Goal: Information Seeking & Learning: Compare options

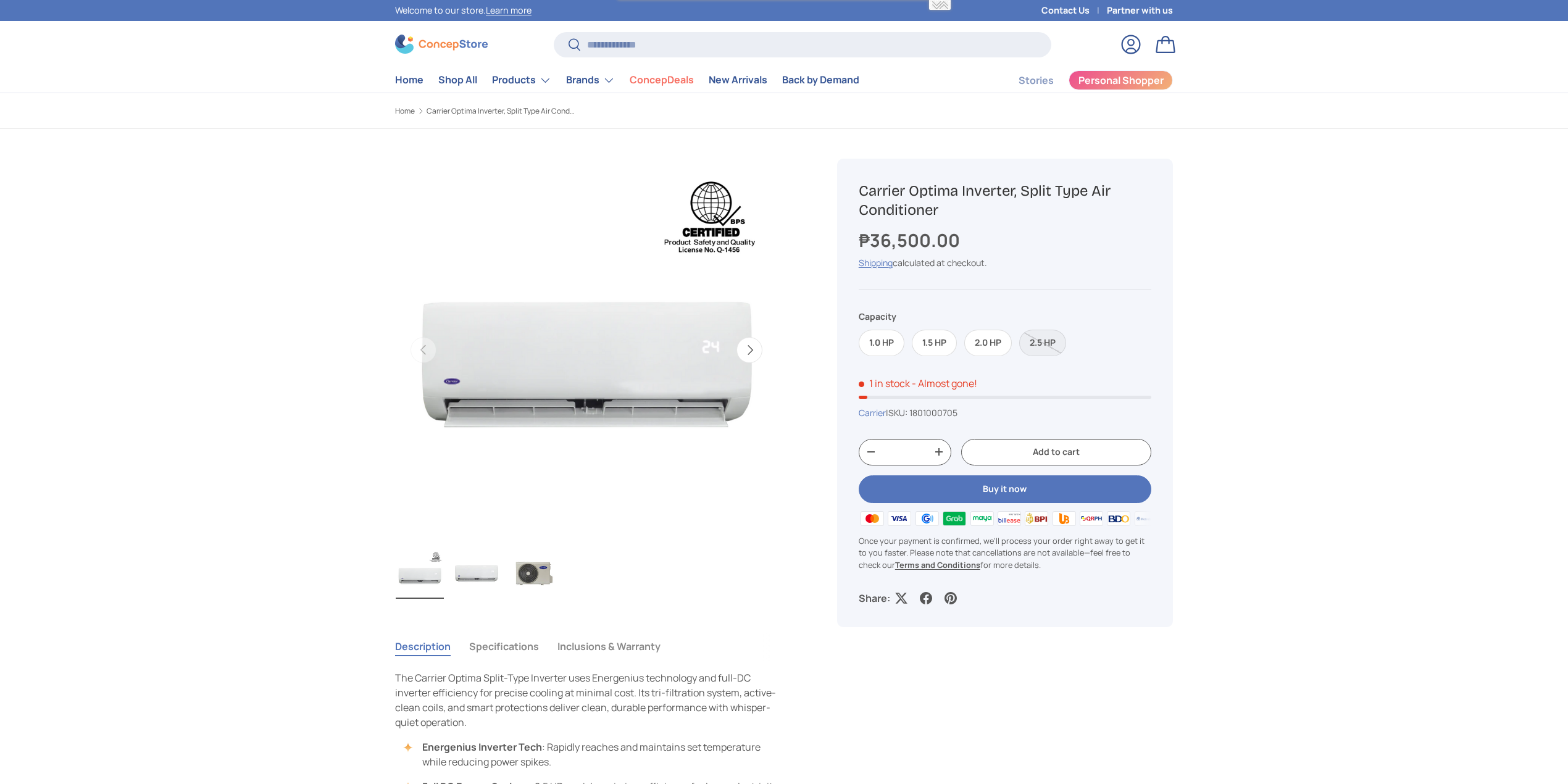
click at [754, 351] on button "Next" at bounding box center [750, 350] width 26 height 26
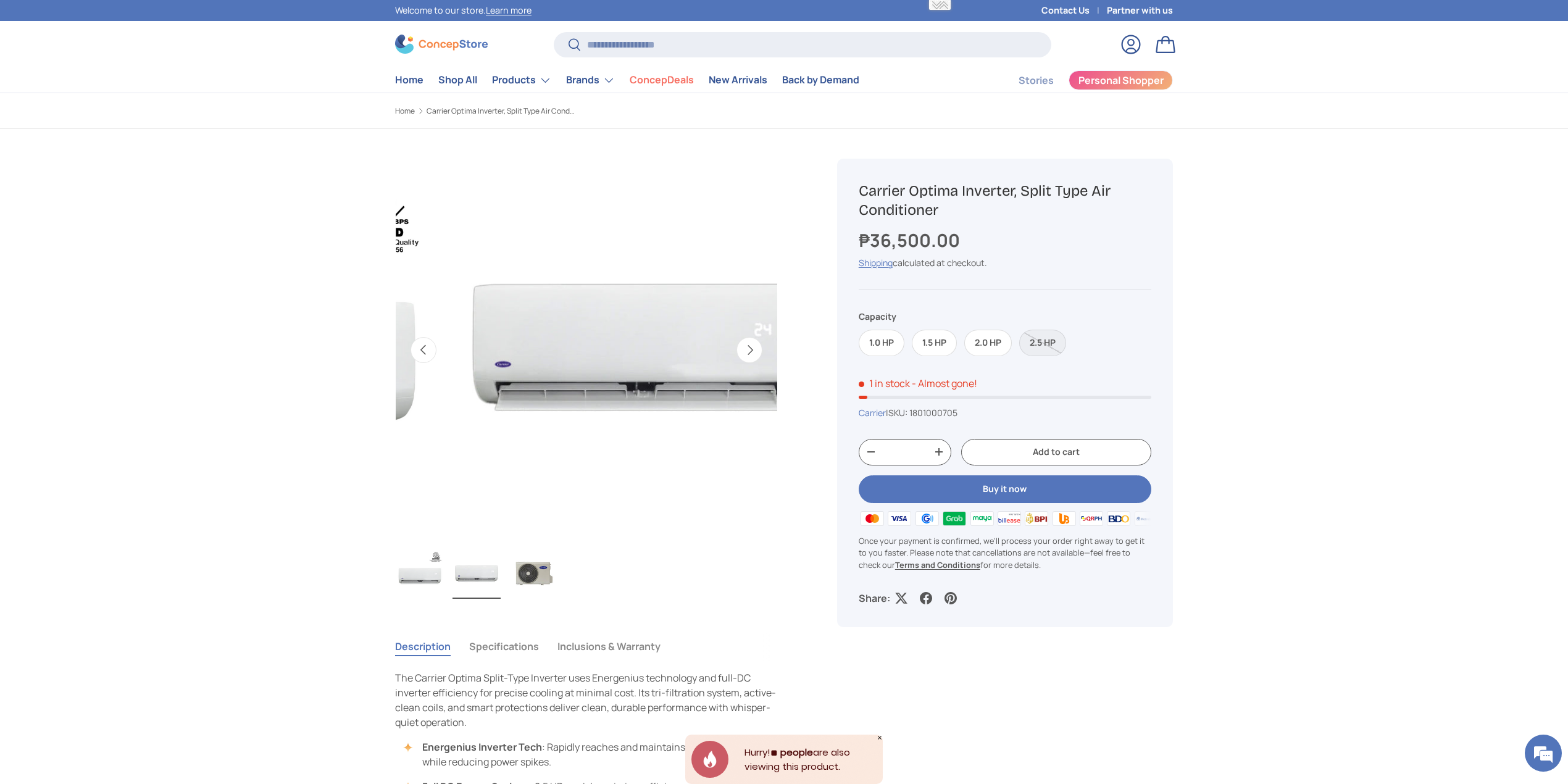
scroll to position [0, 388]
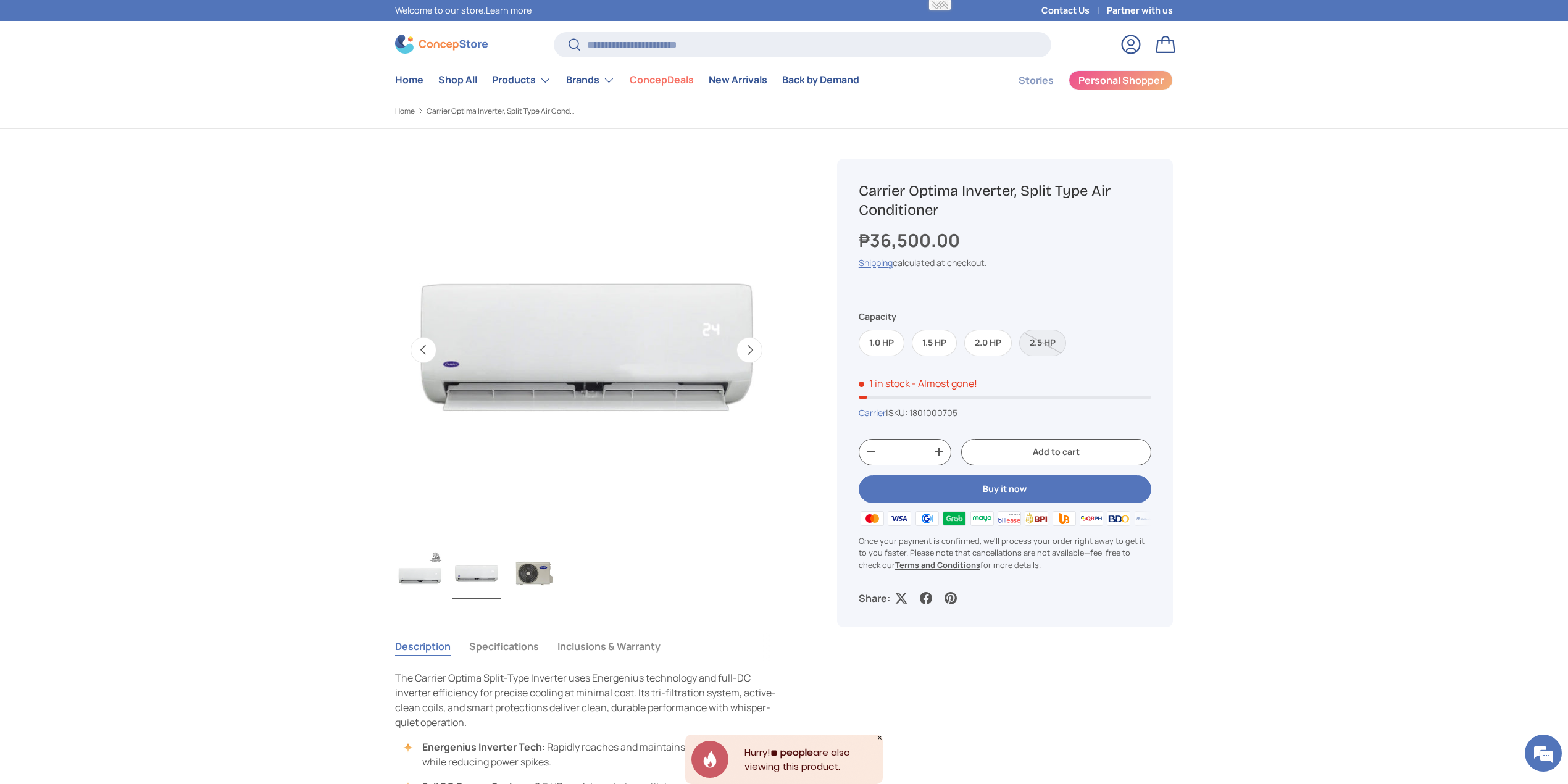
click at [754, 351] on button "Next" at bounding box center [750, 350] width 26 height 26
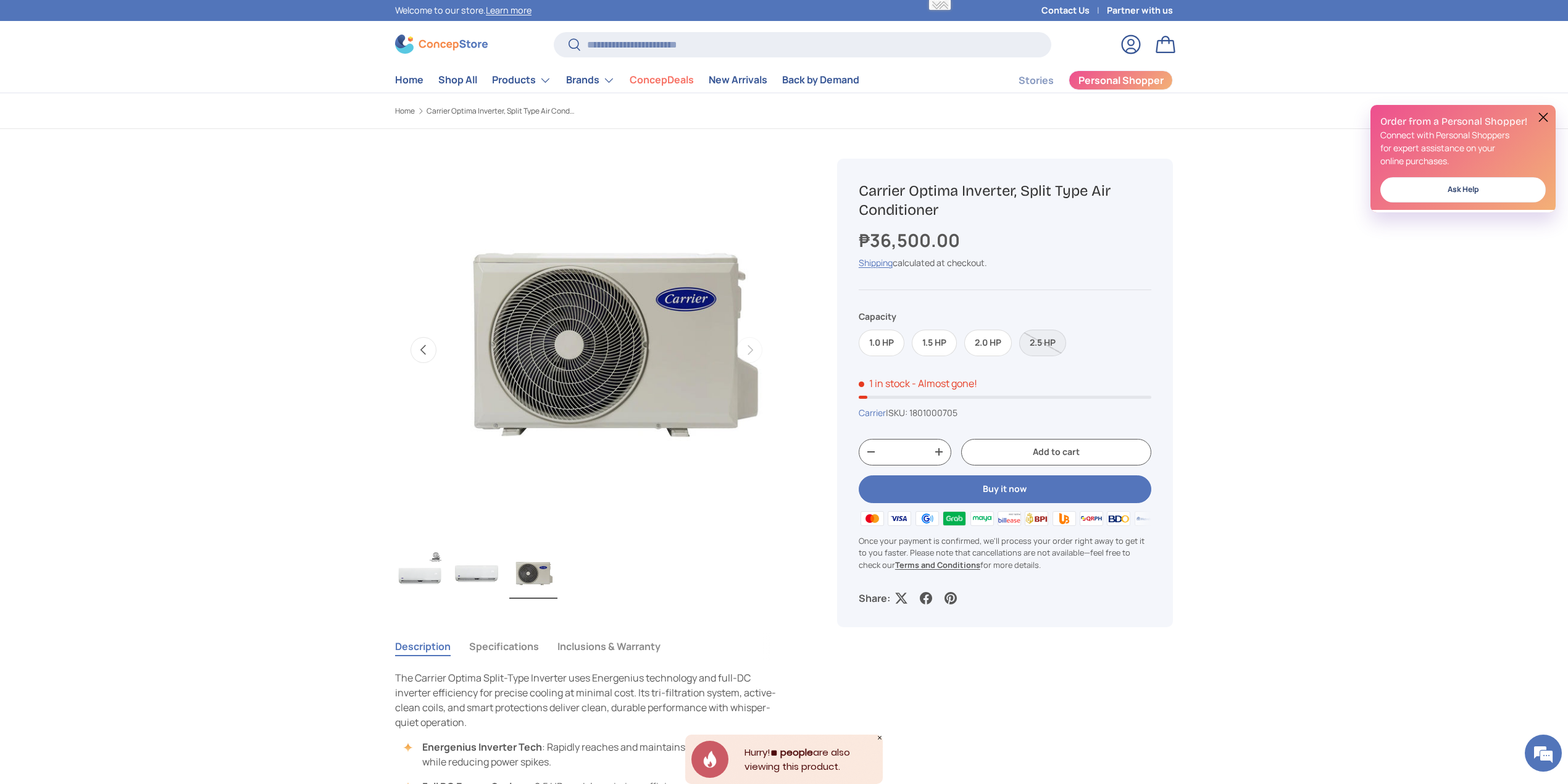
scroll to position [0, 777]
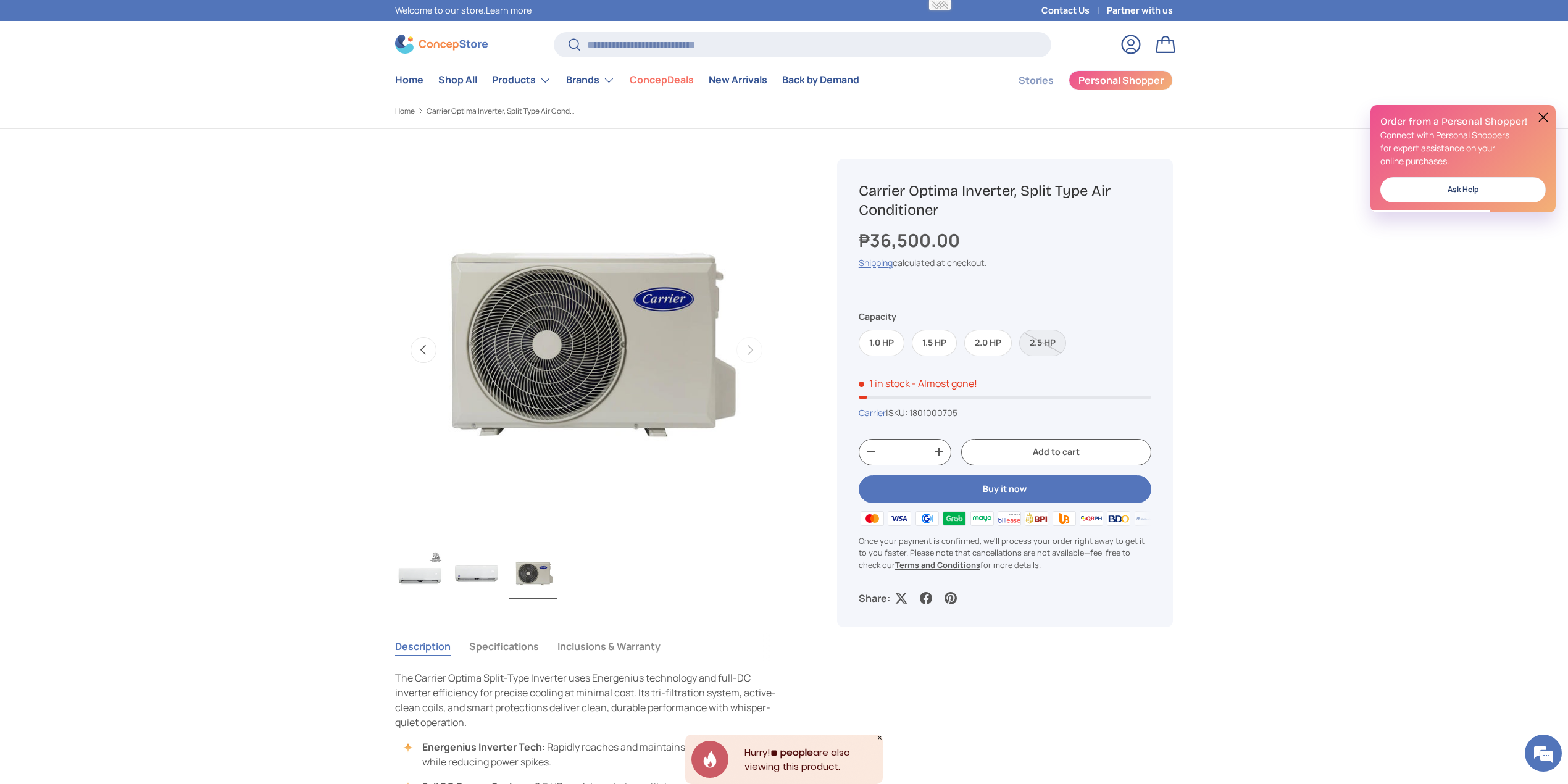
click at [433, 351] on button "Previous" at bounding box center [424, 350] width 26 height 26
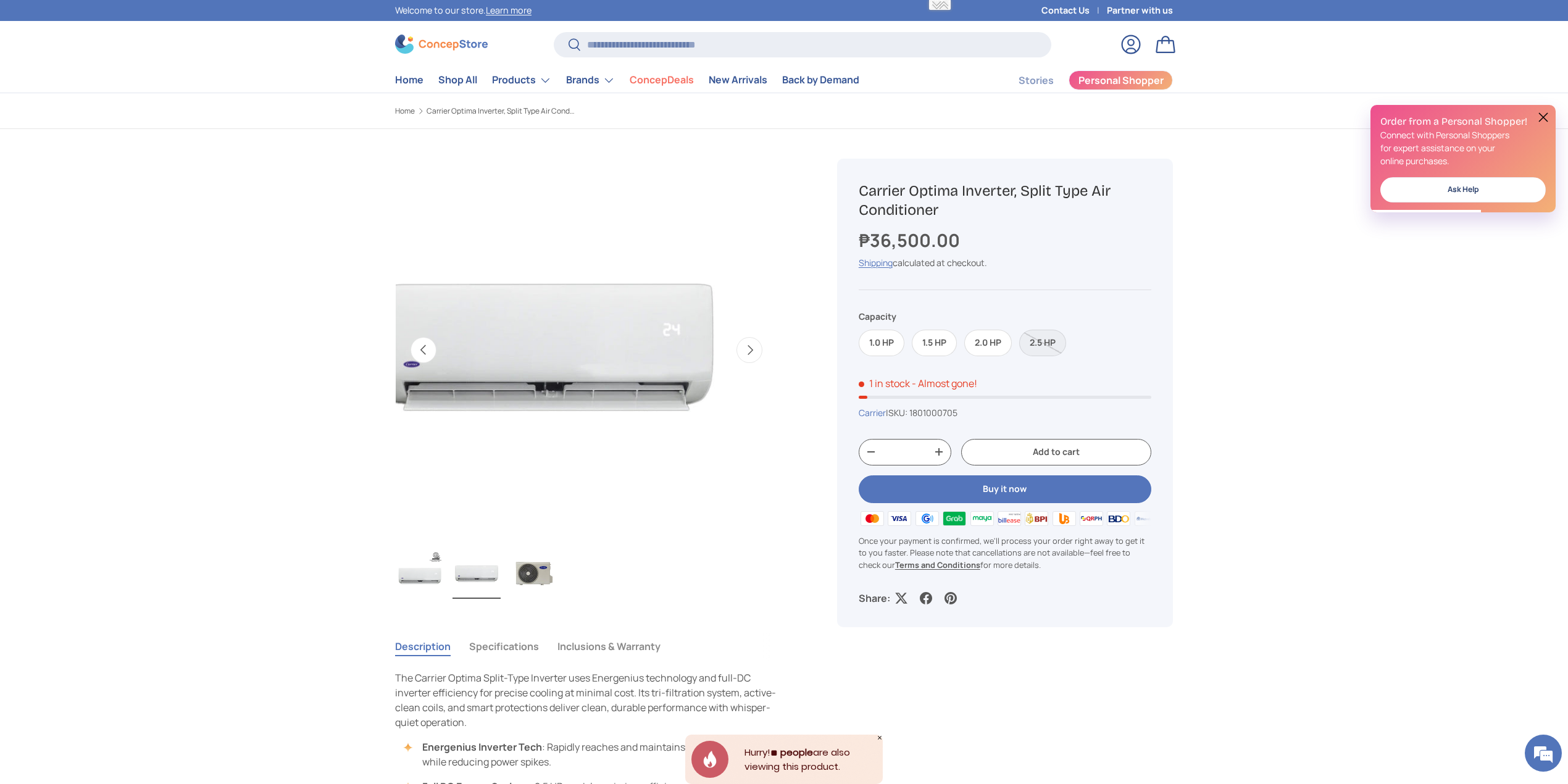
scroll to position [0, 388]
click at [433, 351] on button "Previous" at bounding box center [424, 350] width 26 height 26
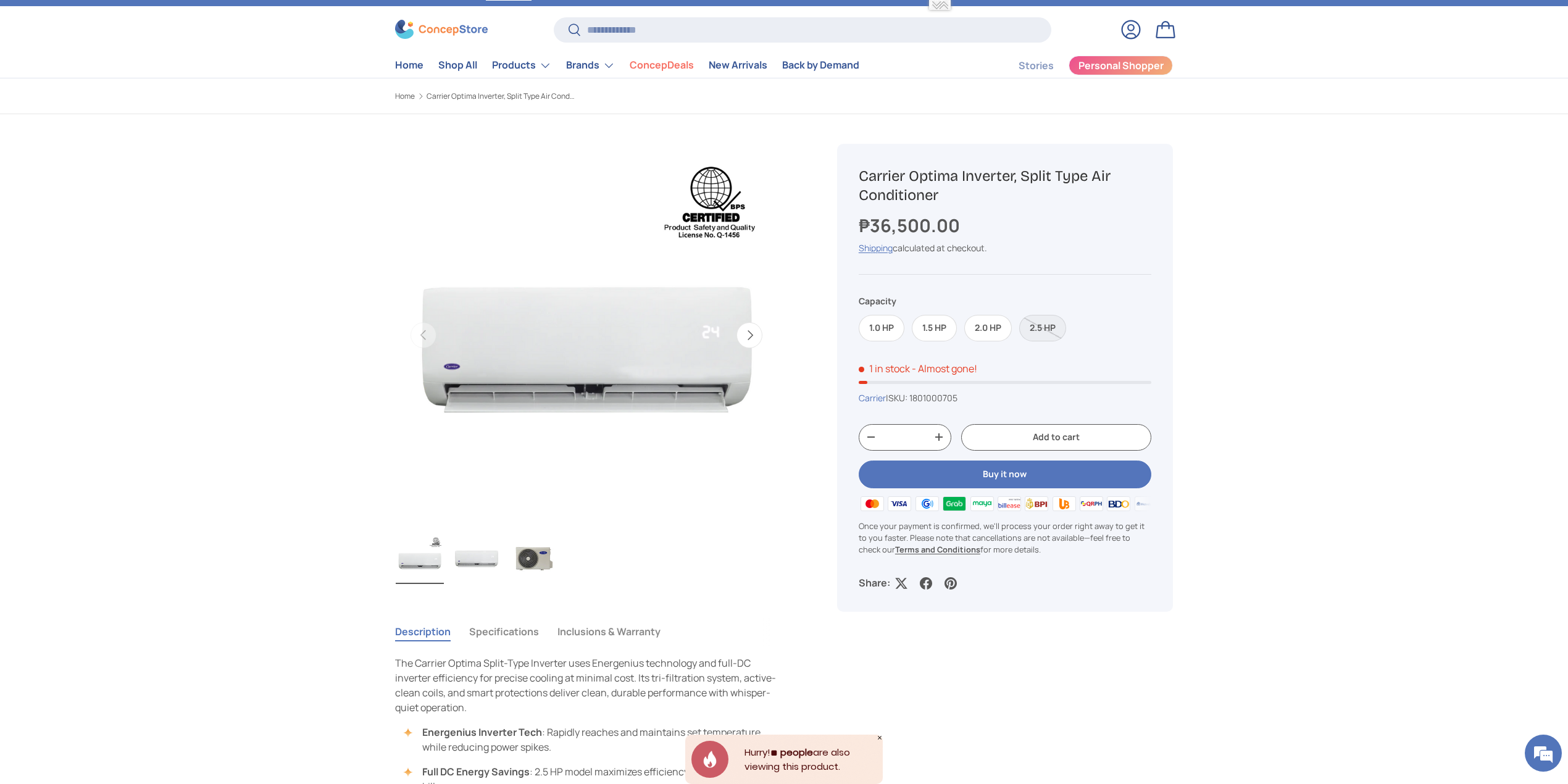
scroll to position [2, 0]
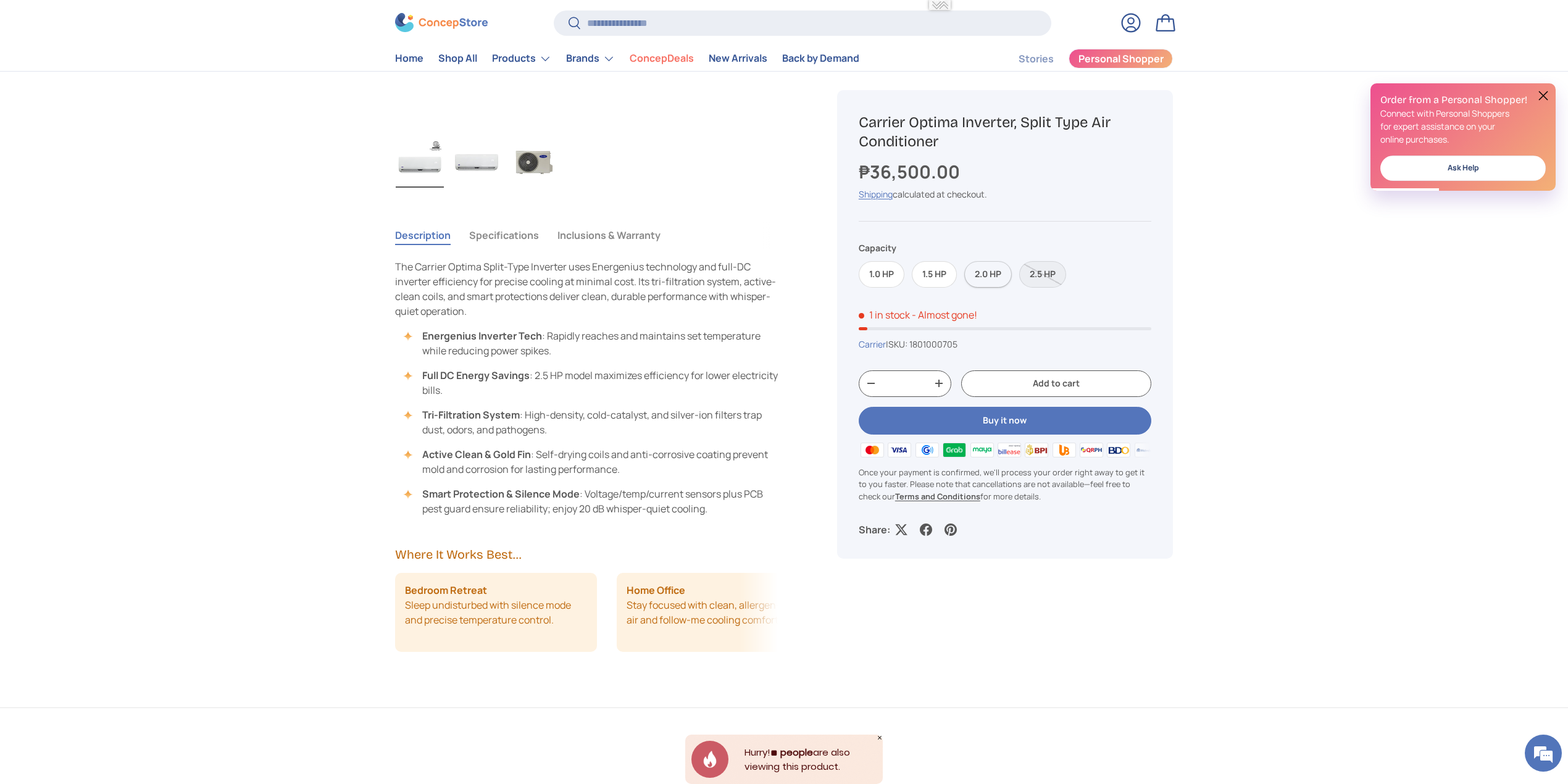
click at [996, 272] on label "2.0 HP" at bounding box center [987, 274] width 47 height 27
click at [927, 272] on label "1.5 HP" at bounding box center [934, 274] width 45 height 27
click at [976, 272] on label "2.0 HP" at bounding box center [987, 274] width 47 height 27
click at [1043, 275] on label "2.5 HP" at bounding box center [1043, 274] width 47 height 27
type input "**********"
